Goal: Information Seeking & Learning: Learn about a topic

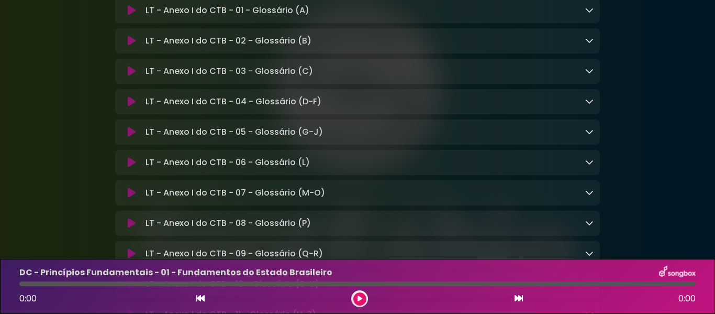
scroll to position [8281, 0]
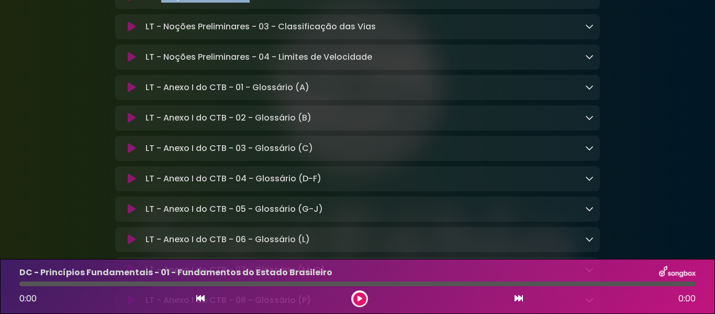
drag, startPoint x: 161, startPoint y: 132, endPoint x: 250, endPoint y: 128, distance: 89.1
copy p "Noções Preliminares"
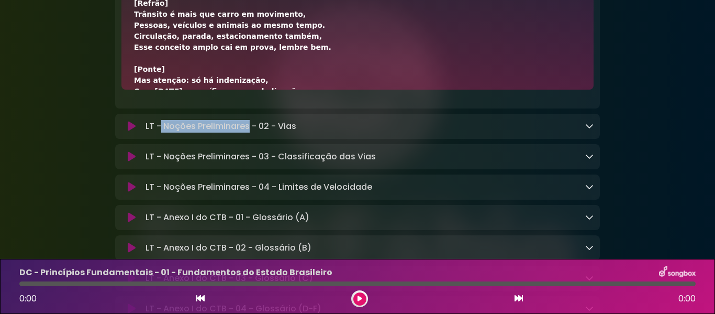
scroll to position [415, 0]
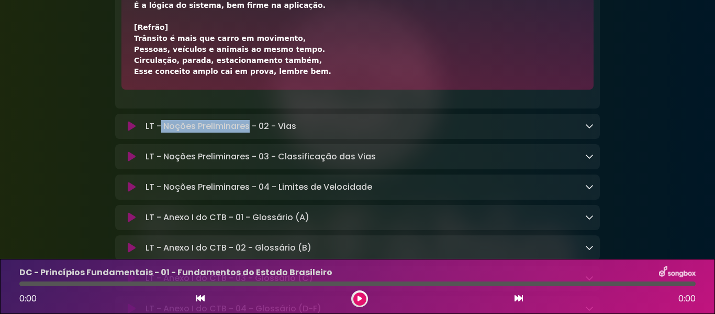
drag, startPoint x: 134, startPoint y: 136, endPoint x: 302, endPoint y: 206, distance: 181.6
copy div "[Lorem 4] I Dolor sit a consectetur adipiscin el seddoeiu Tempo incididu u labo…"
drag, startPoint x: 147, startPoint y: 104, endPoint x: 327, endPoint y: 102, distance: 180.1
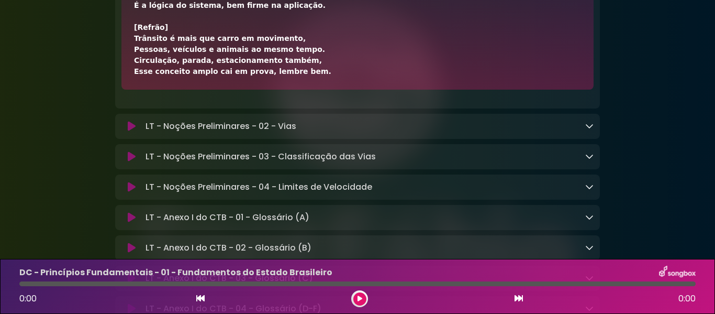
copy p "LT - Noções Preliminares - 01 - Introdução"
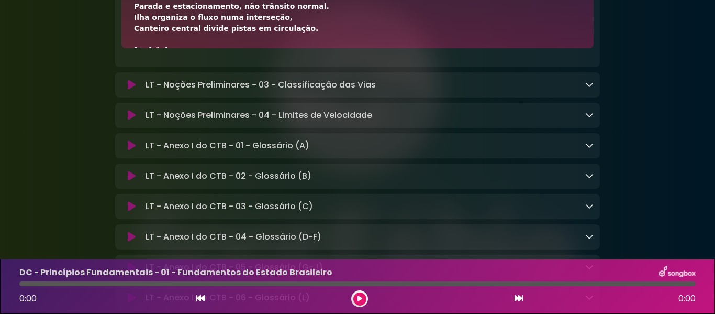
scroll to position [437, 0]
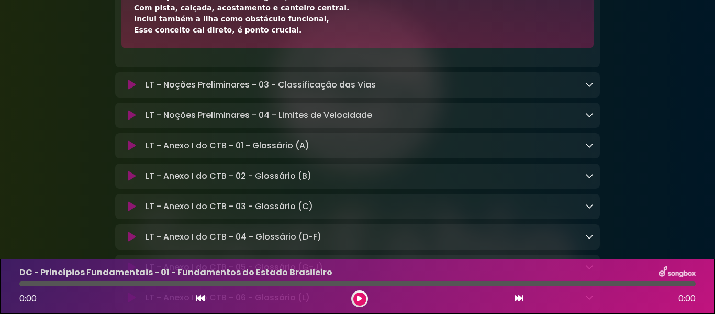
drag, startPoint x: 131, startPoint y: 100, endPoint x: 275, endPoint y: 179, distance: 163.5
copy div "[Lorem 7] Ipsu dolorsitam con adip, elitsedd e temporincid, Utlabore, etdolorem…"
drag, startPoint x: 147, startPoint y: 61, endPoint x: 297, endPoint y: 62, distance: 150.2
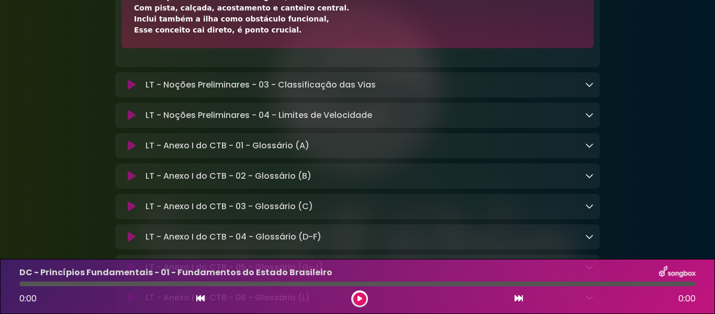
copy p "LT - Noções Preliminares - 02 - Vias"
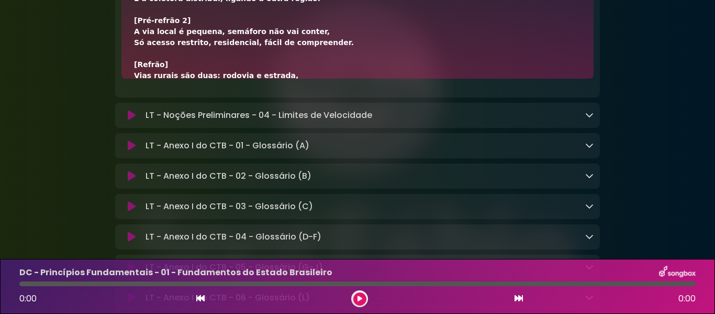
scroll to position [261, 0]
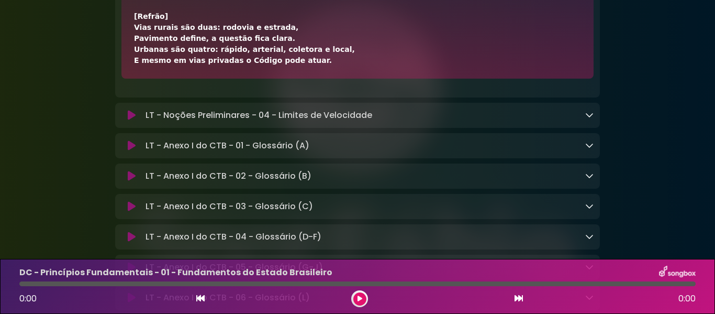
drag, startPoint x: 134, startPoint y: 130, endPoint x: 304, endPoint y: 205, distance: 185.2
copy div "[Lorem 7] Ipsu dolor sit ametcons adip elits doeiusm te incididunt, Ut laboreet…"
drag, startPoint x: 146, startPoint y: 94, endPoint x: 374, endPoint y: 92, distance: 228.2
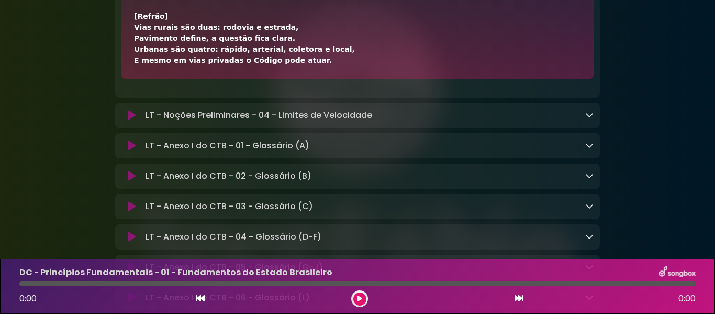
copy p "LT - Noções Preliminares - 03 - Classificação das Vias"
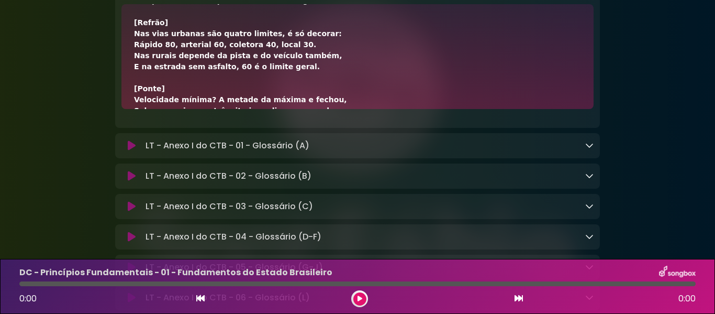
scroll to position [283, 0]
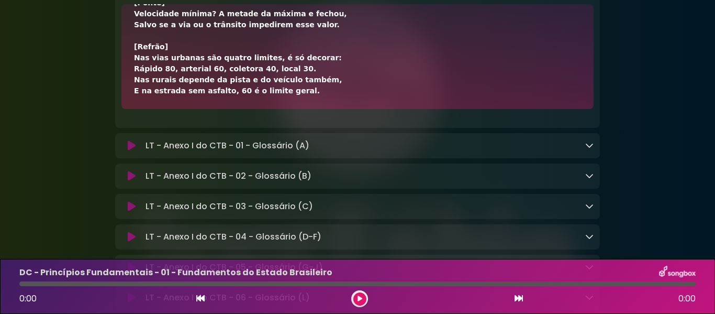
drag, startPoint x: 133, startPoint y: 162, endPoint x: 284, endPoint y: 231, distance: 165.8
click at [284, 109] on div "[Verso 1] Quem define a velocidade é o órgão da circunscrição, Se não tiver pla…" at bounding box center [357, 56] width 472 height 105
copy div "[Lorem 0] Ipsu dolors a consectetu a e seddo ei temporincidid, Ut lab etdol mag…"
drag, startPoint x: 146, startPoint y: 127, endPoint x: 372, endPoint y: 126, distance: 226.7
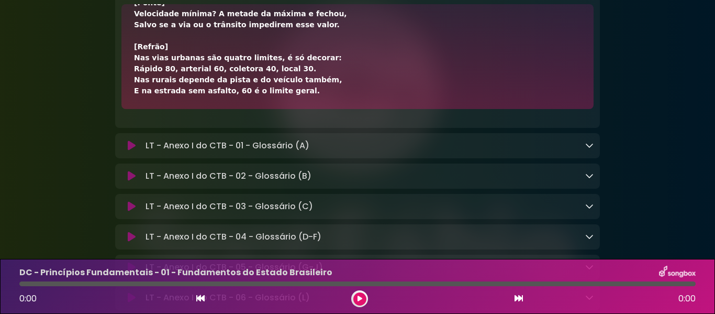
copy p "LT - Noções Preliminares - 04 - Limites de Velocidade"
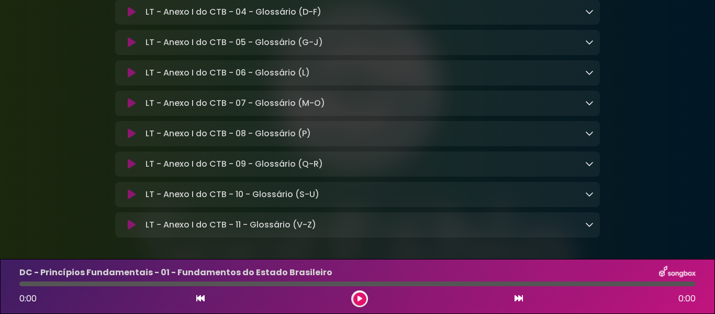
scroll to position [8424, 0]
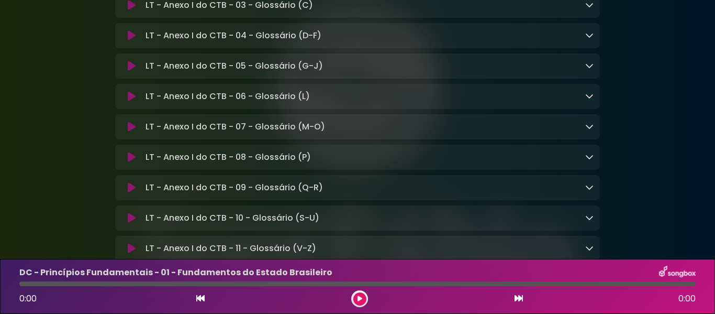
drag, startPoint x: 165, startPoint y: 84, endPoint x: 226, endPoint y: 82, distance: 60.8
copy p "Anexo I do CTB"
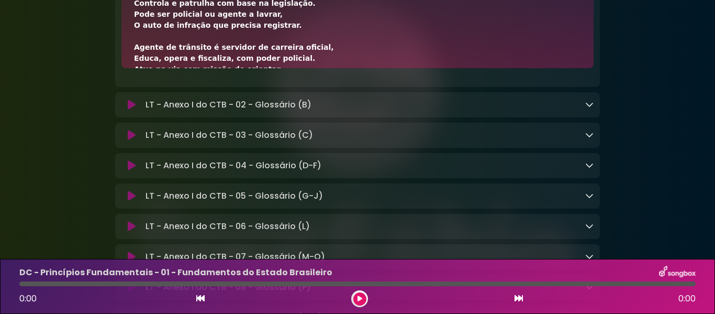
drag, startPoint x: 136, startPoint y: 120, endPoint x: 161, endPoint y: 133, distance: 28.1
click at [161, 133] on div "[Verso 1] Agente da autoridade atua na fiscalização, Controla e patrulha com ba…" at bounding box center [357, 190] width 447 height 429
click at [271, 68] on div "[Verso 1] Agente da autoridade atua na fiscalização, Controla e patrulha com ba…" at bounding box center [357, 15] width 472 height 105
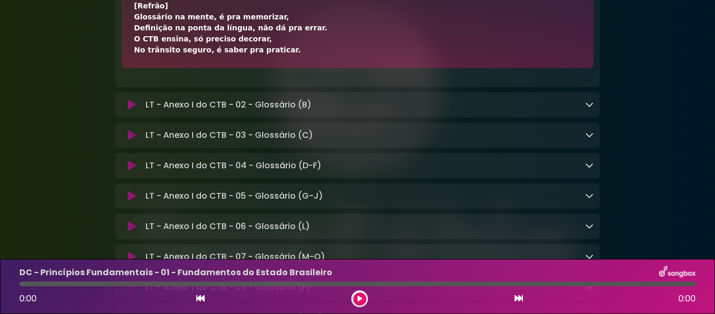
drag, startPoint x: 134, startPoint y: 121, endPoint x: 299, endPoint y: 188, distance: 178.0
drag, startPoint x: 150, startPoint y: 87, endPoint x: 313, endPoint y: 87, distance: 162.8
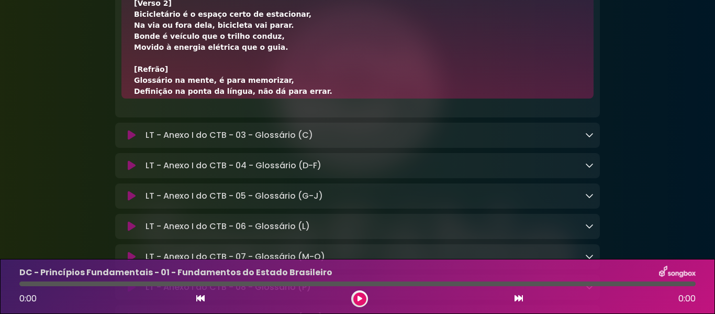
scroll to position [283, 0]
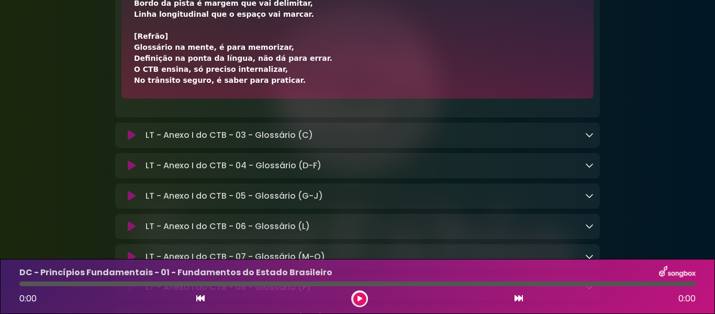
drag, startPoint x: 133, startPoint y: 152, endPoint x: 296, endPoint y: 225, distance: 178.1
click at [296, 98] on div "[Verso 1] Balanço traseiro é distância que se vê, Da roda até o fim, medição do…" at bounding box center [357, 46] width 472 height 105
drag, startPoint x: 146, startPoint y: 116, endPoint x: 314, endPoint y: 114, distance: 168.6
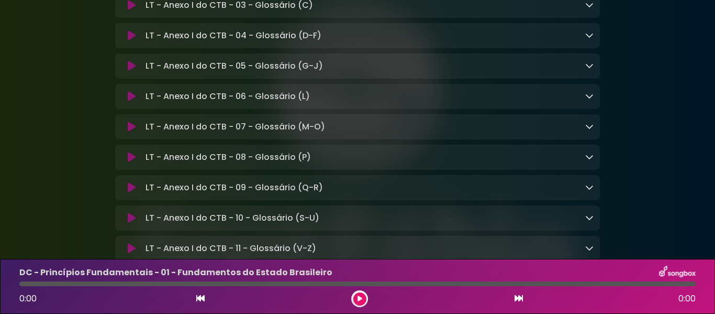
click at [589, 12] on div at bounding box center [589, 5] width 8 height 13
click at [589, 9] on icon at bounding box center [589, 5] width 8 height 8
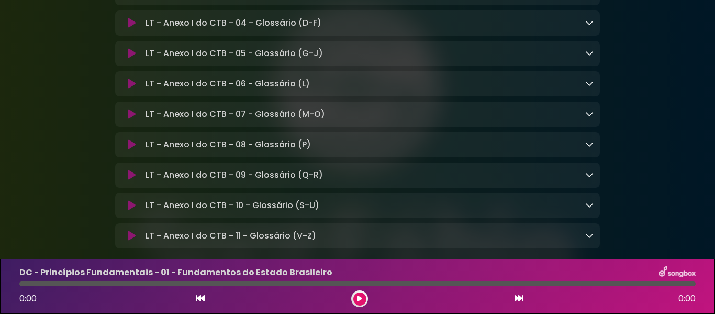
scroll to position [415, 0]
drag, startPoint x: 134, startPoint y: 39, endPoint x: 348, endPoint y: 118, distance: 227.9
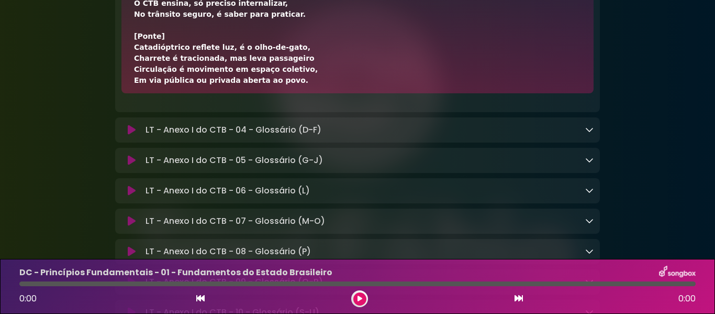
scroll to position [8426, 0]
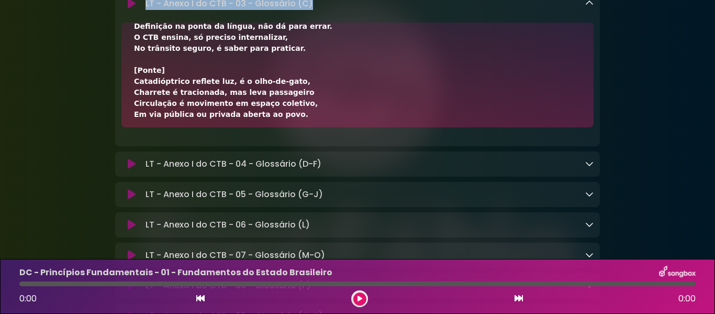
drag, startPoint x: 146, startPoint y: 3, endPoint x: 313, endPoint y: 145, distance: 219.5
click at [313, 10] on div "LT - Anexo I do CTB - 03 - Glossário (C) Loading Track..." at bounding box center [367, 3] width 452 height 13
click at [586, 7] on icon at bounding box center [589, 3] width 8 height 8
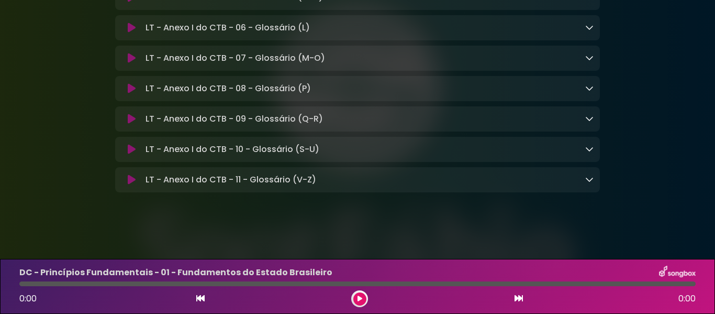
scroll to position [8568, 0]
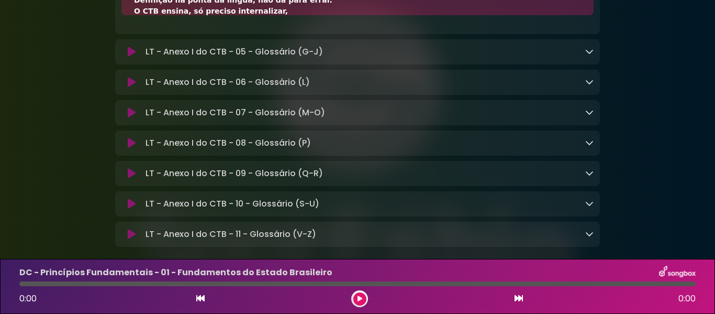
scroll to position [437, 0]
drag, startPoint x: 133, startPoint y: 70, endPoint x: 289, endPoint y: 139, distance: 169.9
drag, startPoint x: 147, startPoint y: 31, endPoint x: 321, endPoint y: 30, distance: 174.3
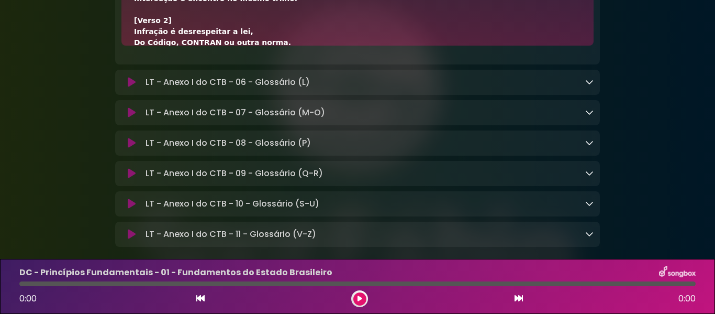
scroll to position [283, 0]
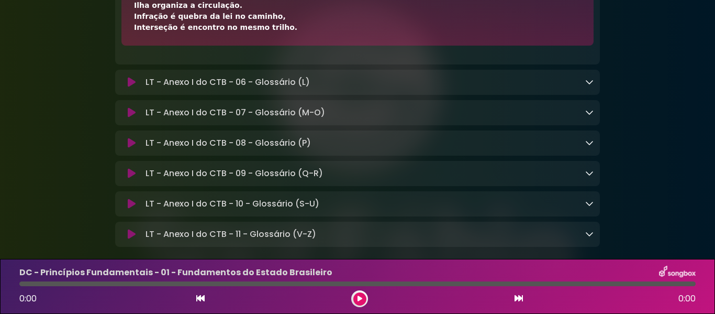
drag, startPoint x: 134, startPoint y: 102, endPoint x: 270, endPoint y: 171, distance: 152.6
drag, startPoint x: 143, startPoint y: 64, endPoint x: 324, endPoint y: 65, distance: 180.1
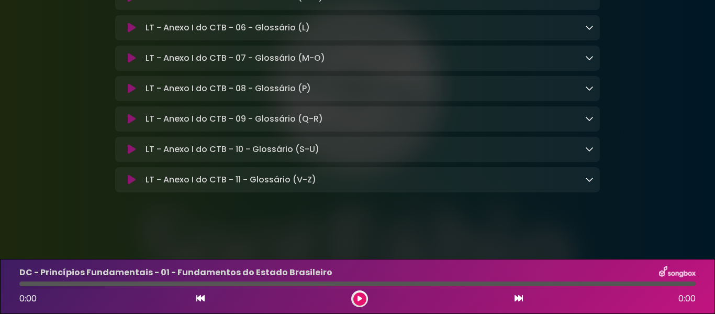
click at [592, 31] on icon at bounding box center [589, 27] width 8 height 8
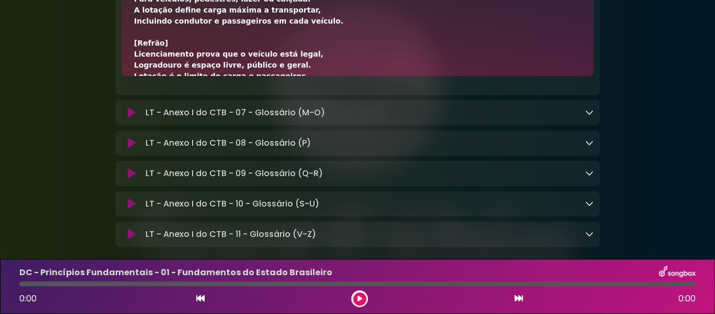
scroll to position [437, 0]
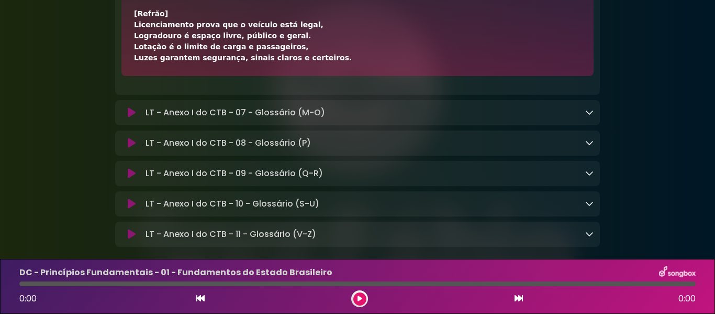
drag, startPoint x: 134, startPoint y: 134, endPoint x: 306, endPoint y: 203, distance: 185.4
drag, startPoint x: 150, startPoint y: 94, endPoint x: 316, endPoint y: 94, distance: 165.9
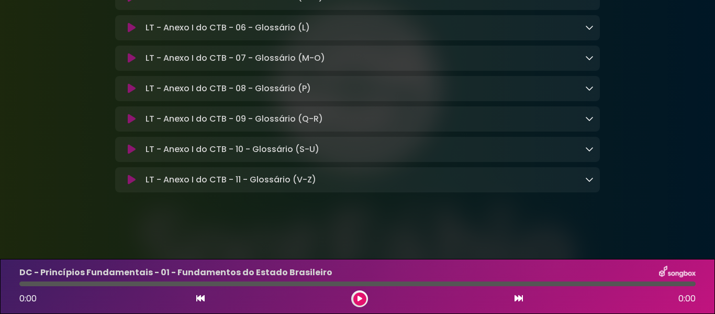
click at [588, 62] on icon at bounding box center [589, 57] width 8 height 8
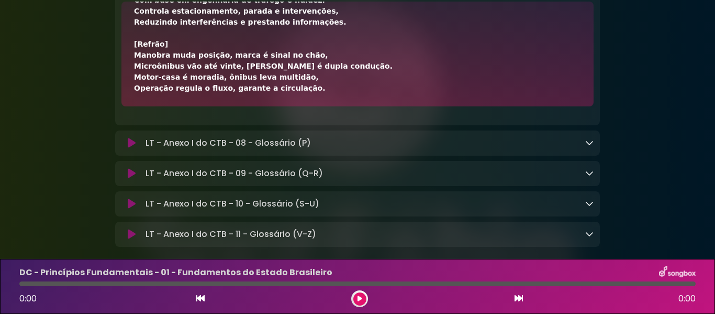
drag, startPoint x: 134, startPoint y: 162, endPoint x: 305, endPoint y: 236, distance: 186.2
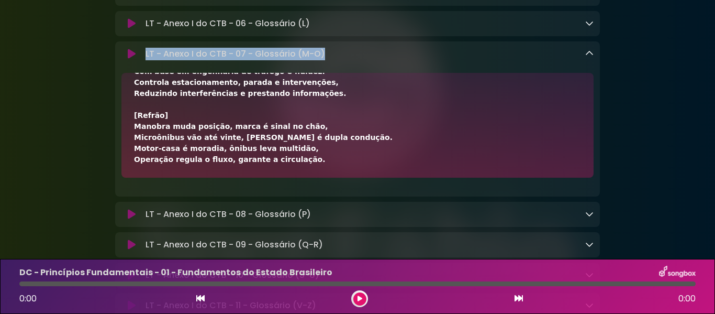
drag, startPoint x: 146, startPoint y: 195, endPoint x: 321, endPoint y: 194, distance: 175.4
click at [321, 60] on p "LT - Anexo I do CTB - 07 - Glossário (M-O) Loading Track..." at bounding box center [236, 54] width 180 height 13
click at [587, 58] on icon at bounding box center [589, 53] width 8 height 8
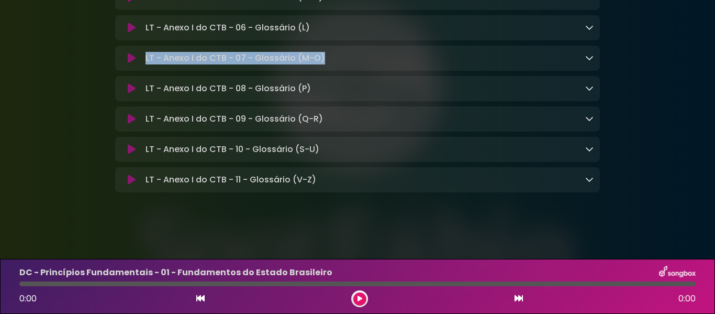
scroll to position [8638, 0]
click at [587, 85] on icon at bounding box center [589, 88] width 8 height 8
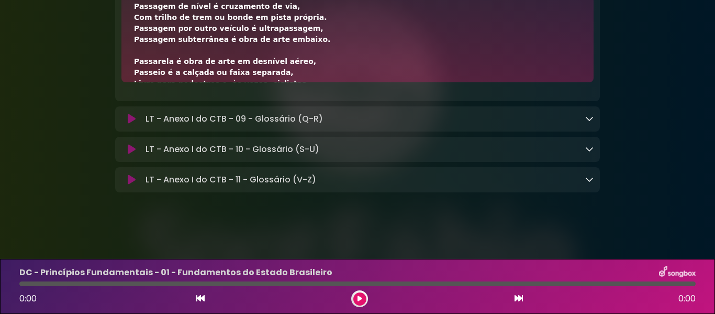
drag, startPoint x: 136, startPoint y: 122, endPoint x: 216, endPoint y: 143, distance: 82.9
click at [216, 143] on div "[Verso 1] Passagem de nível é cruzamento de via, Com trilho de trem ou bonde em…" at bounding box center [357, 237] width 447 height 495
click at [374, 137] on div "[Verso 1] Passagem de nível é cruzamento de via, Com trilho de trem ou bonde em…" at bounding box center [357, 237] width 447 height 495
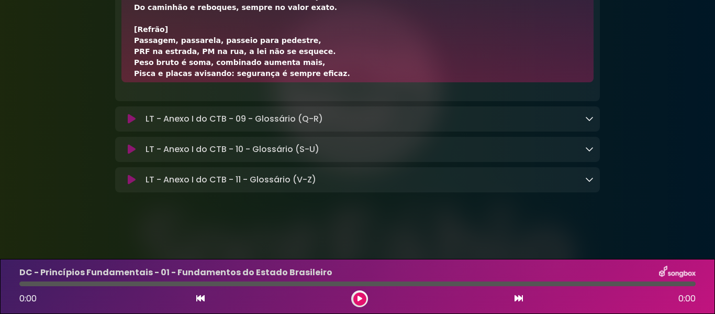
scroll to position [415, 0]
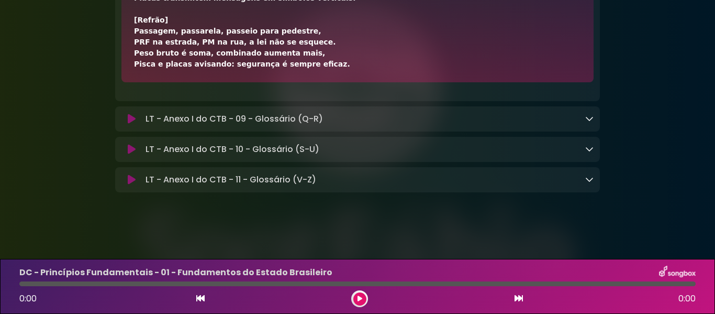
drag, startPoint x: 137, startPoint y: 126, endPoint x: 313, endPoint y: 193, distance: 188.2
click at [313, 82] on div "[Verso 1] Passagem de nível é cruzamento de via, Com trilho de trem ou bonde em…" at bounding box center [357, 29] width 472 height 105
drag, startPoint x: 146, startPoint y: 87, endPoint x: 308, endPoint y: 91, distance: 161.8
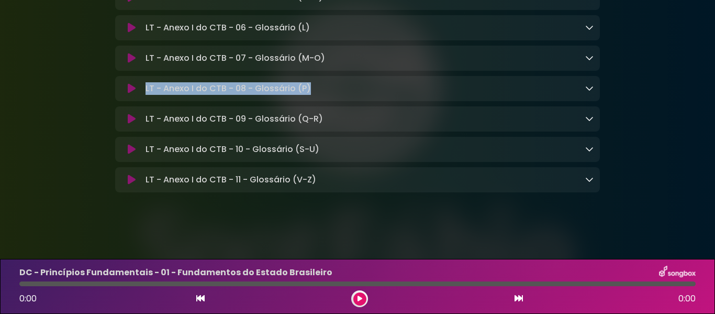
click at [593, 118] on icon at bounding box center [589, 118] width 8 height 8
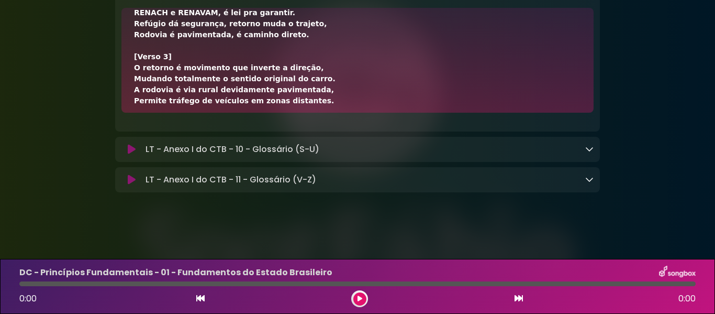
scroll to position [305, 0]
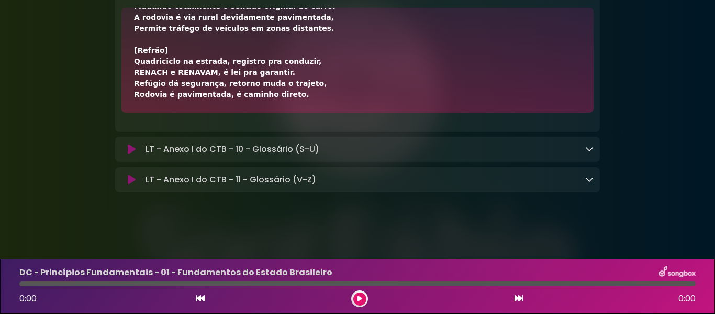
drag, startPoint x: 132, startPoint y: 157, endPoint x: 275, endPoint y: 226, distance: 158.7
click at [275, 113] on div "[Verso 1] Quadriciclo é veículo de quatro rodas, Transporta passageiros ou carg…" at bounding box center [357, 60] width 472 height 105
drag, startPoint x: 144, startPoint y: 120, endPoint x: 320, endPoint y: 120, distance: 175.9
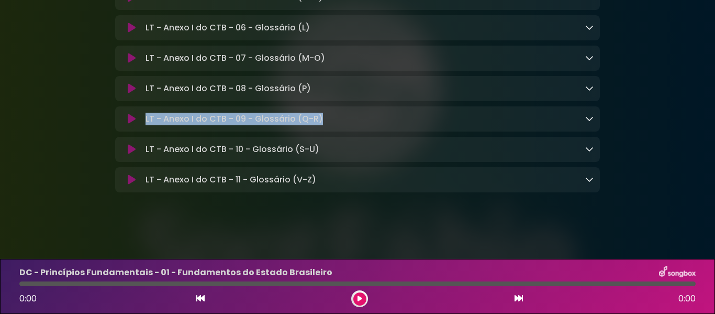
click at [593, 151] on icon at bounding box center [589, 148] width 8 height 8
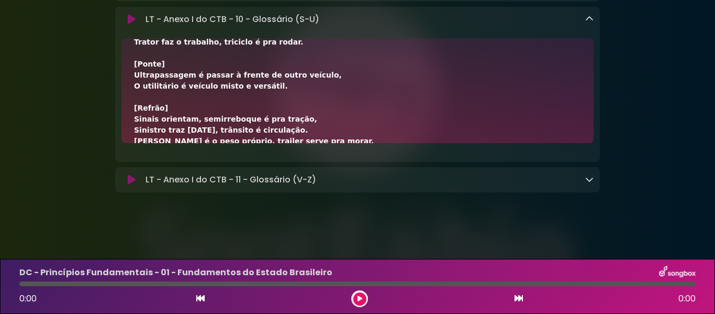
scroll to position [393, 0]
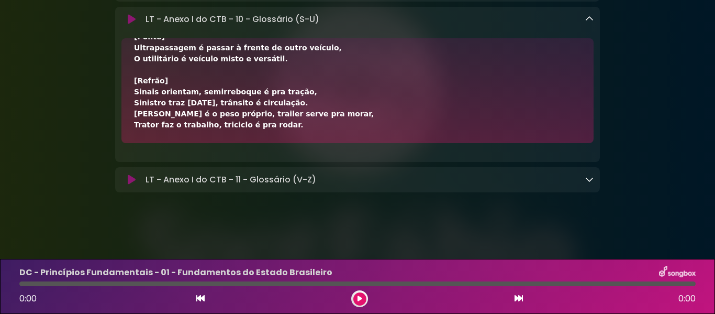
drag, startPoint x: 132, startPoint y: 109, endPoint x: 302, endPoint y: 185, distance: 185.8
click at [302, 143] on div "[Verso 1] O semi-reboque é veículo de um ou mais eixos, Que se apoia ou se liga…" at bounding box center [357, 90] width 472 height 105
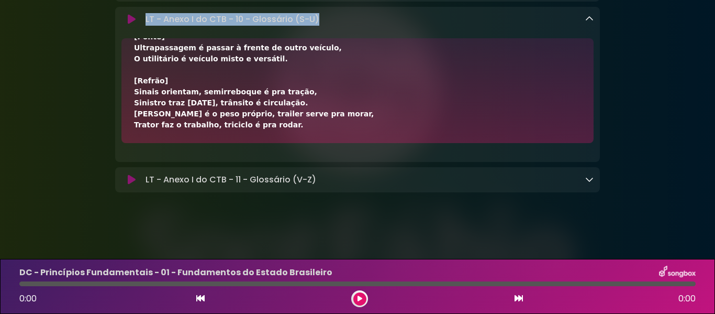
drag, startPoint x: 147, startPoint y: 77, endPoint x: 316, endPoint y: 78, distance: 169.6
click at [316, 26] on p "LT - Anexo I do CTB - 10 - Glossário (S-U) Loading Track..." at bounding box center [233, 19] width 174 height 13
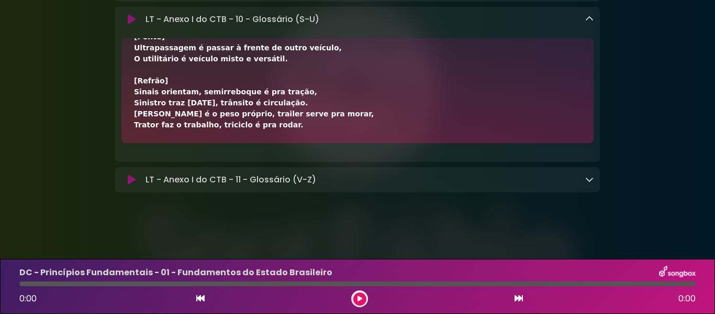
click at [594, 26] on div "LT - Anexo I do CTB - 10 - Glossário (S-U) Loading Track..." at bounding box center [357, 19] width 485 height 13
click at [592, 23] on icon at bounding box center [589, 19] width 8 height 8
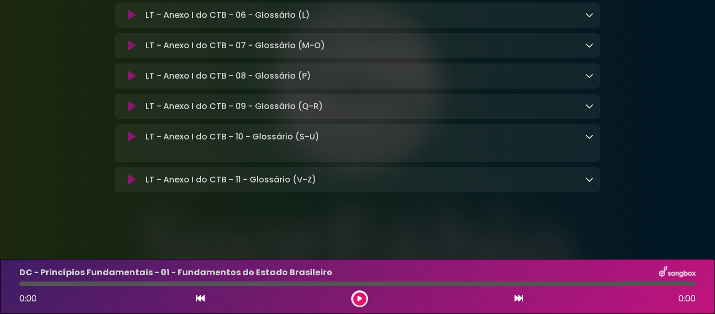
scroll to position [8638, 0]
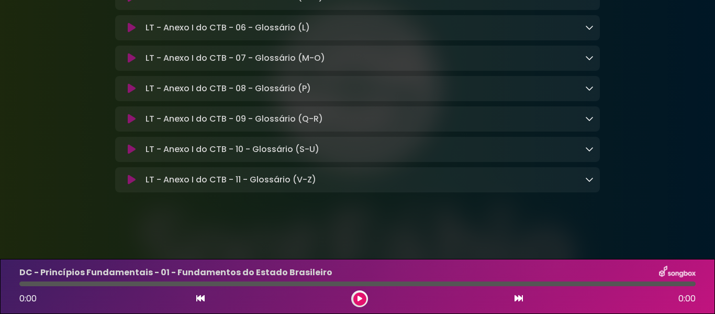
click at [588, 179] on icon at bounding box center [589, 179] width 8 height 8
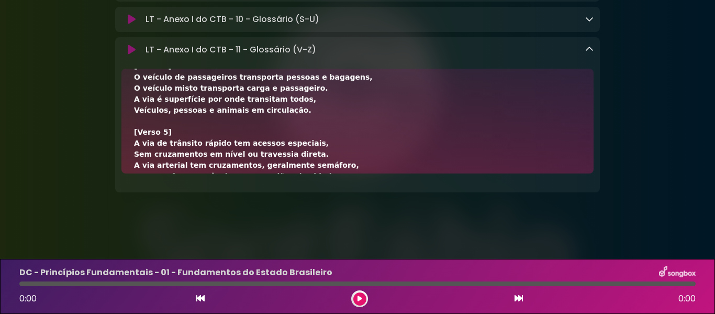
scroll to position [349, 0]
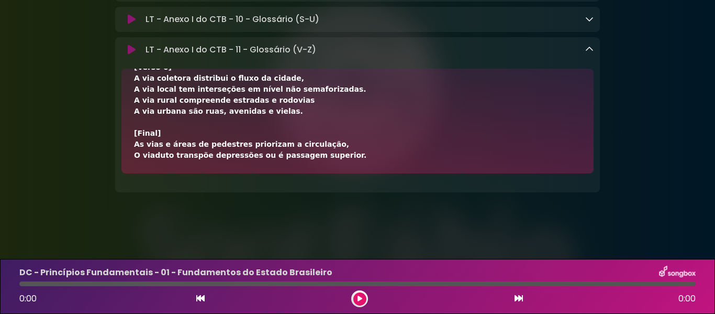
drag, startPoint x: 135, startPoint y: 148, endPoint x: 324, endPoint y: 217, distance: 201.0
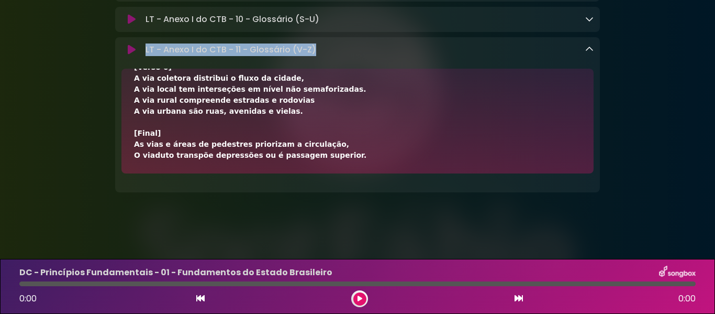
drag, startPoint x: 143, startPoint y: 107, endPoint x: 315, endPoint y: 109, distance: 171.7
click at [315, 56] on div "LT - Anexo I do CTB - 11 - Glossário (V-Z) Loading Track..." at bounding box center [367, 49] width 452 height 13
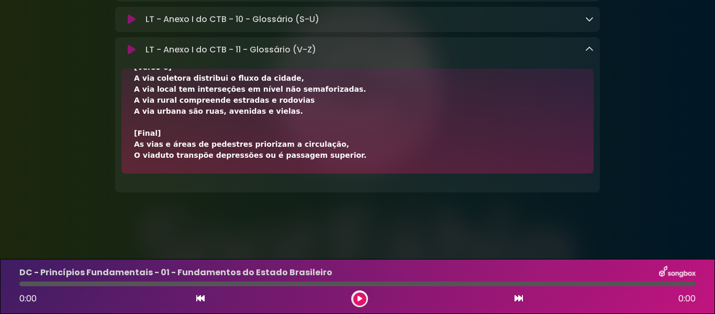
click at [595, 56] on div "LT - Anexo I do CTB - 11 - Glossário (V-Z) Loading Track..." at bounding box center [357, 49] width 485 height 13
